Goal: Task Accomplishment & Management: Manage account settings

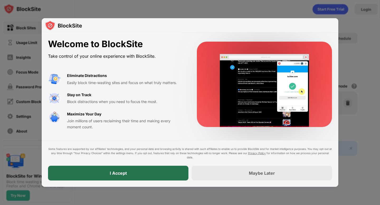
click at [168, 180] on div "I Accept" at bounding box center [118, 173] width 140 height 15
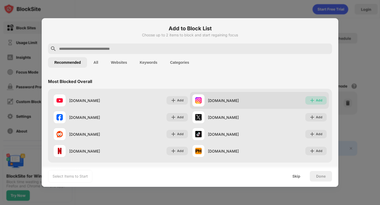
click at [314, 97] on div "Add" at bounding box center [315, 100] width 21 height 8
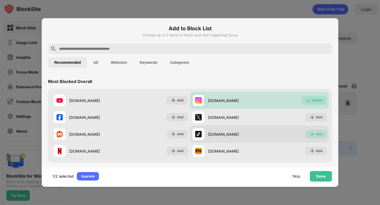
click at [315, 135] on div "Add" at bounding box center [315, 134] width 21 height 8
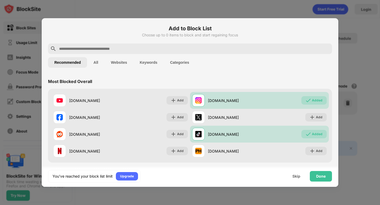
click at [129, 48] on input "text" at bounding box center [194, 49] width 271 height 6
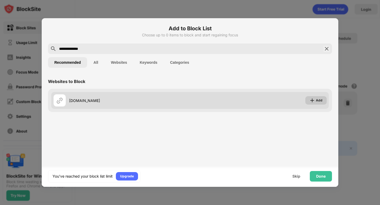
type input "**********"
click at [318, 102] on div "Add" at bounding box center [319, 100] width 7 height 5
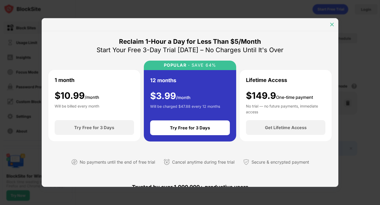
click at [335, 28] on div at bounding box center [332, 24] width 8 height 8
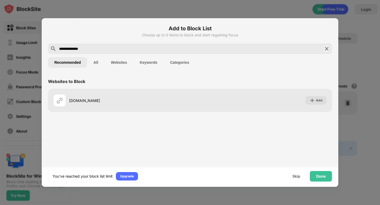
click at [325, 48] on img at bounding box center [327, 49] width 6 height 6
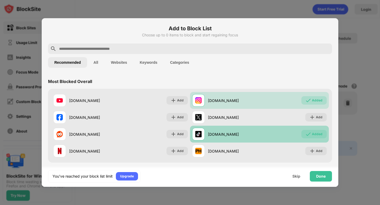
click at [308, 134] on img at bounding box center [308, 134] width 5 height 5
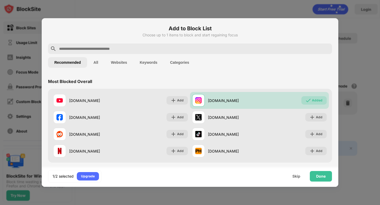
click at [250, 49] on input "text" at bounding box center [194, 49] width 271 height 6
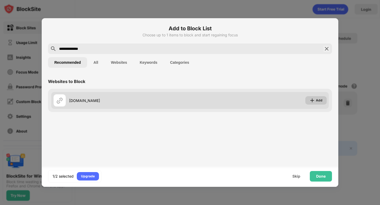
type input "**********"
click at [315, 102] on img at bounding box center [312, 100] width 5 height 5
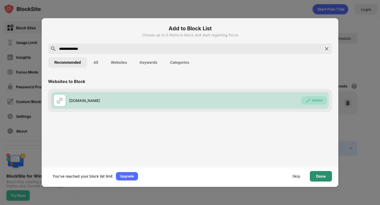
click at [319, 179] on div "Done" at bounding box center [321, 176] width 22 height 11
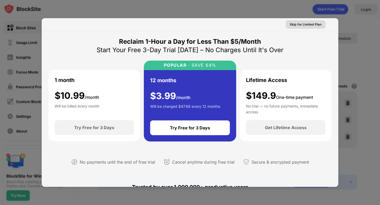
click at [314, 27] on div "Skip for Limited Plan" at bounding box center [306, 24] width 40 height 8
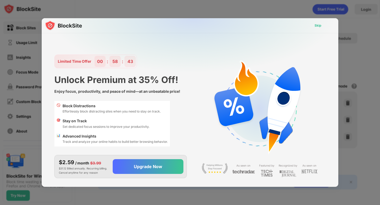
click at [318, 26] on div "Skip" at bounding box center [318, 25] width 7 height 5
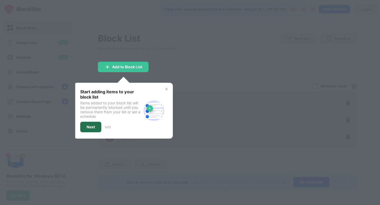
click at [94, 124] on div "Next" at bounding box center [90, 127] width 21 height 11
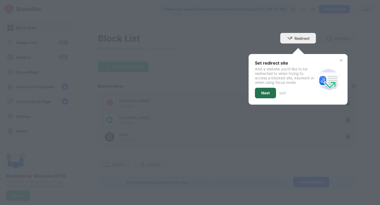
click at [271, 93] on div "Next" at bounding box center [265, 93] width 21 height 11
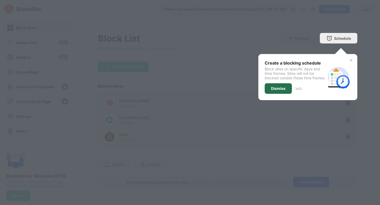
click at [277, 91] on div "Dismiss" at bounding box center [278, 89] width 15 height 4
